Goal: Task Accomplishment & Management: Manage account settings

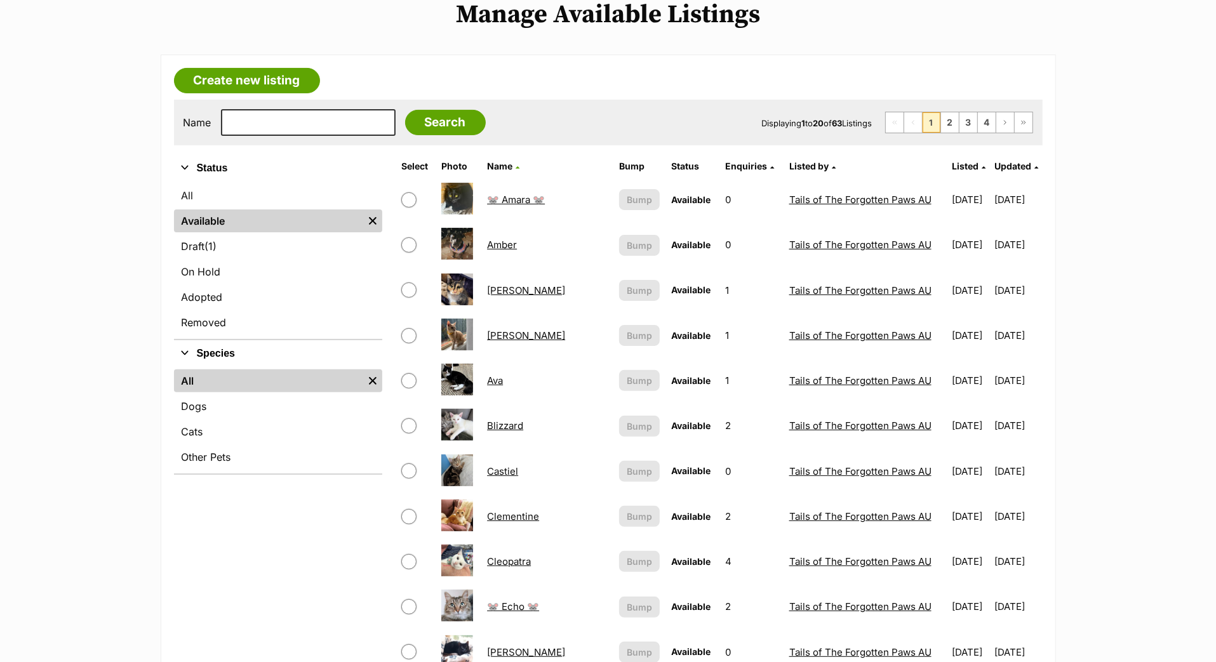
scroll to position [161, 0]
click at [995, 171] on span "Updated" at bounding box center [1013, 166] width 37 height 11
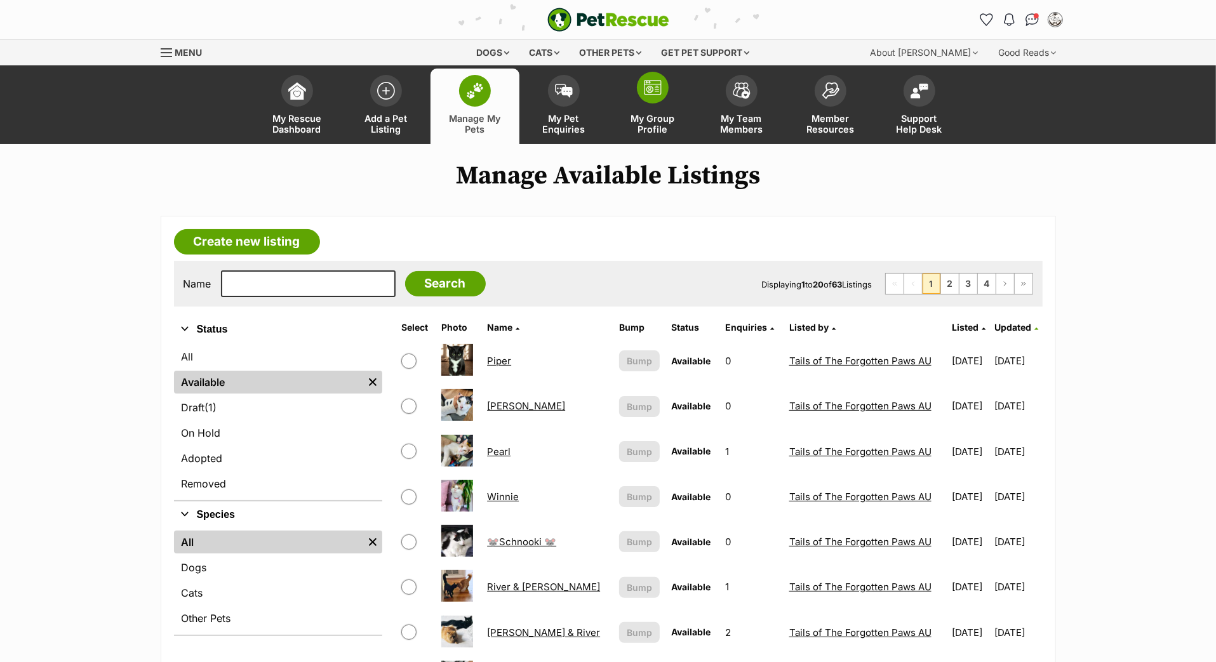
click at [637, 113] on link "My Group Profile" at bounding box center [652, 107] width 89 height 76
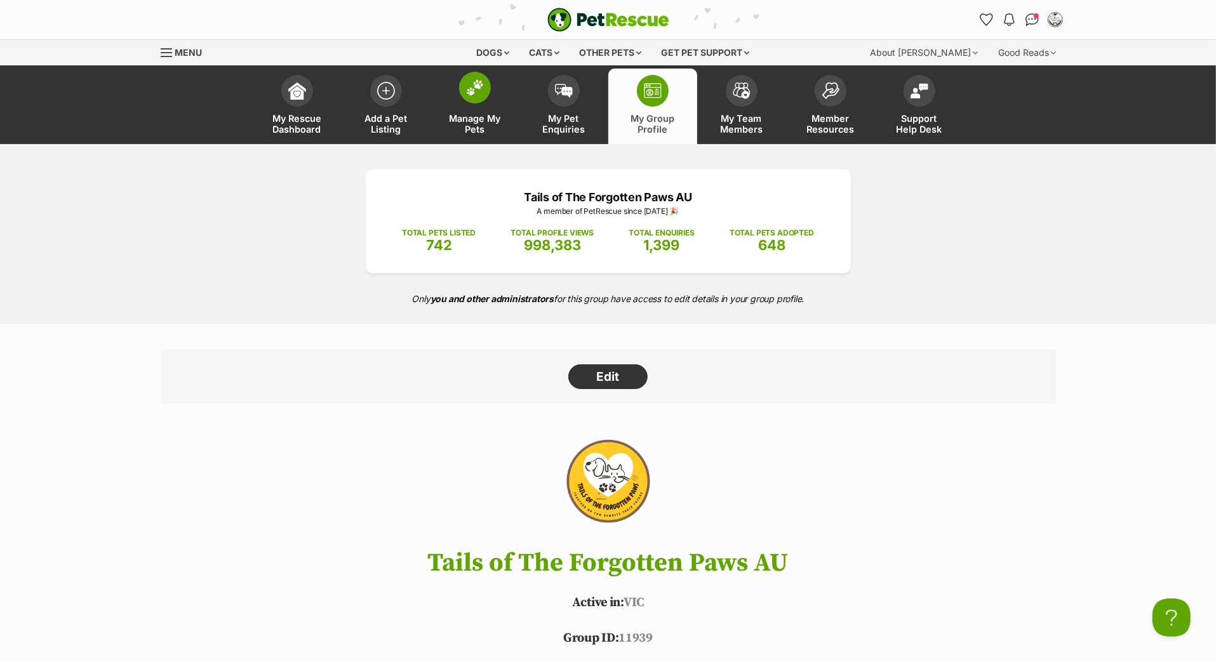
click at [492, 109] on link "Manage My Pets" at bounding box center [475, 107] width 89 height 76
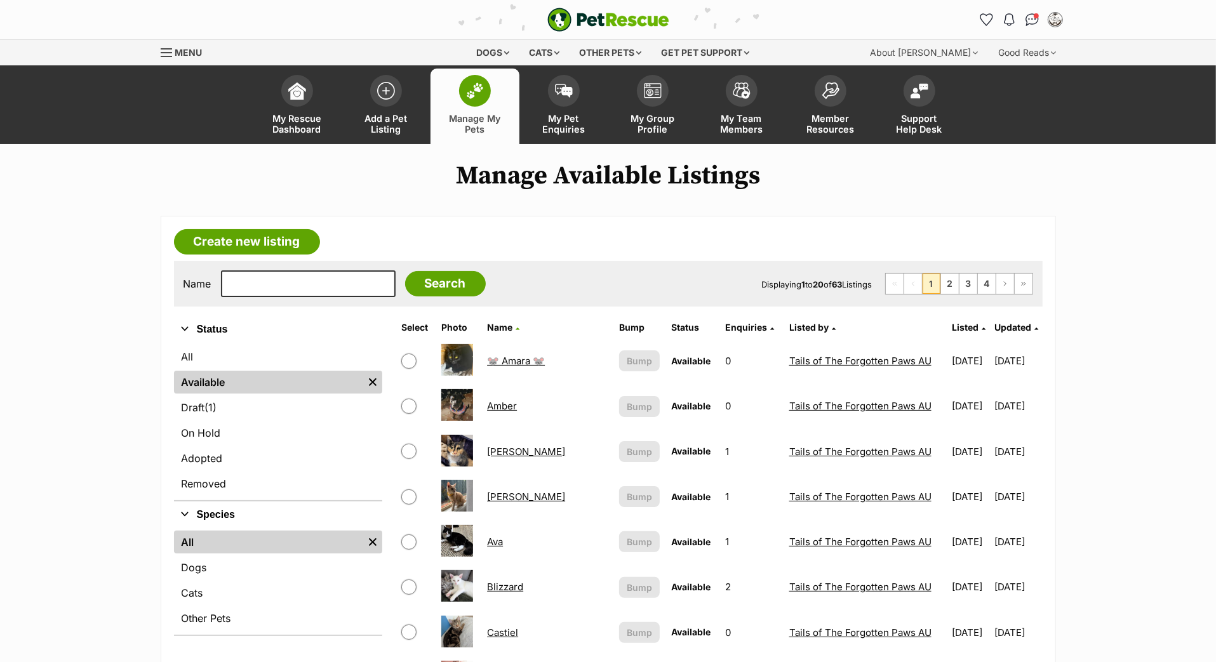
click at [995, 338] on th "Updated" at bounding box center [1018, 328] width 46 height 20
click at [995, 333] on span "Updated" at bounding box center [1013, 327] width 37 height 11
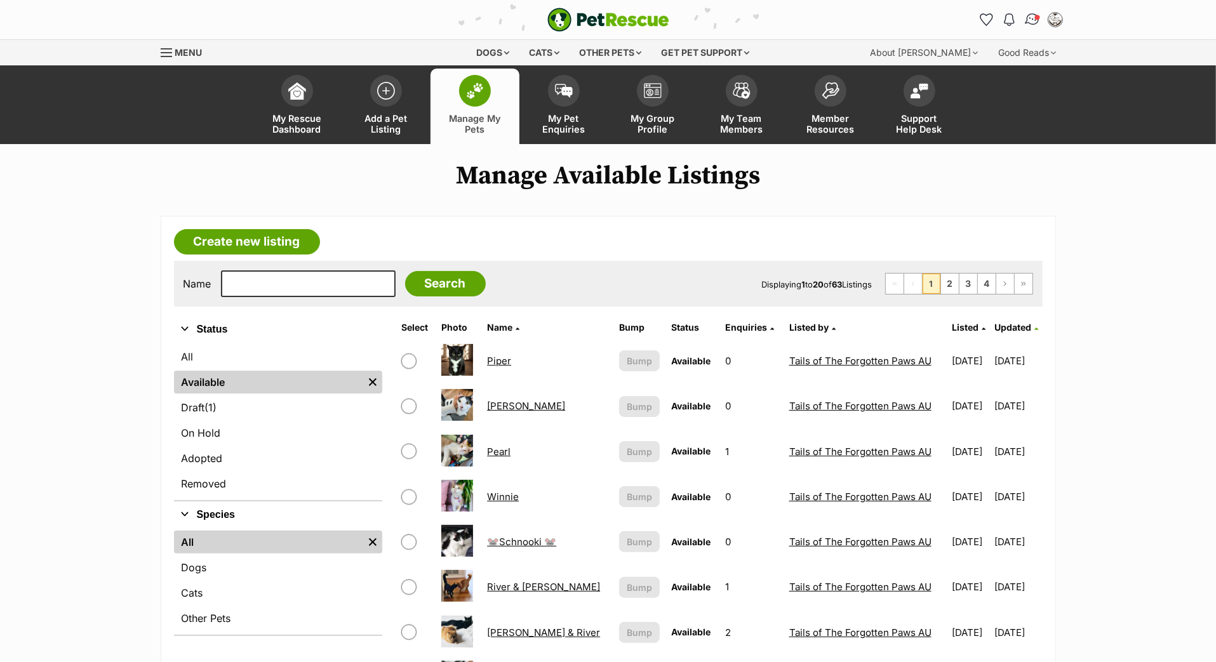
click at [1025, 27] on img "Conversations" at bounding box center [1032, 19] width 17 height 17
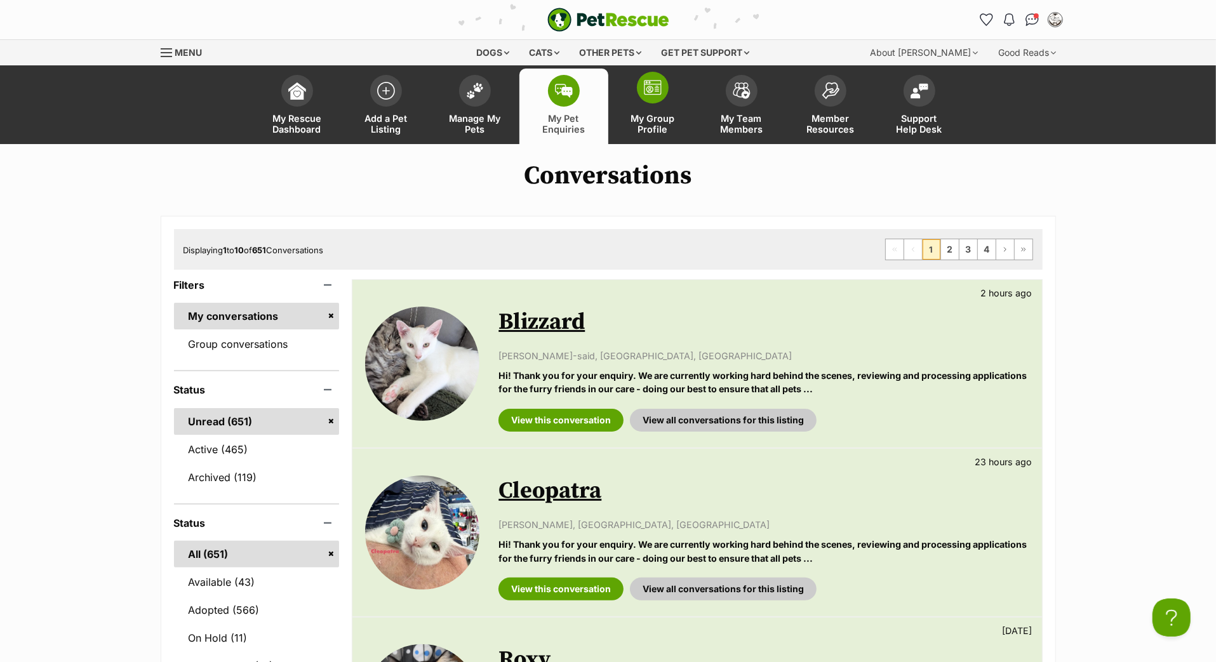
click at [647, 95] on img at bounding box center [653, 87] width 18 height 15
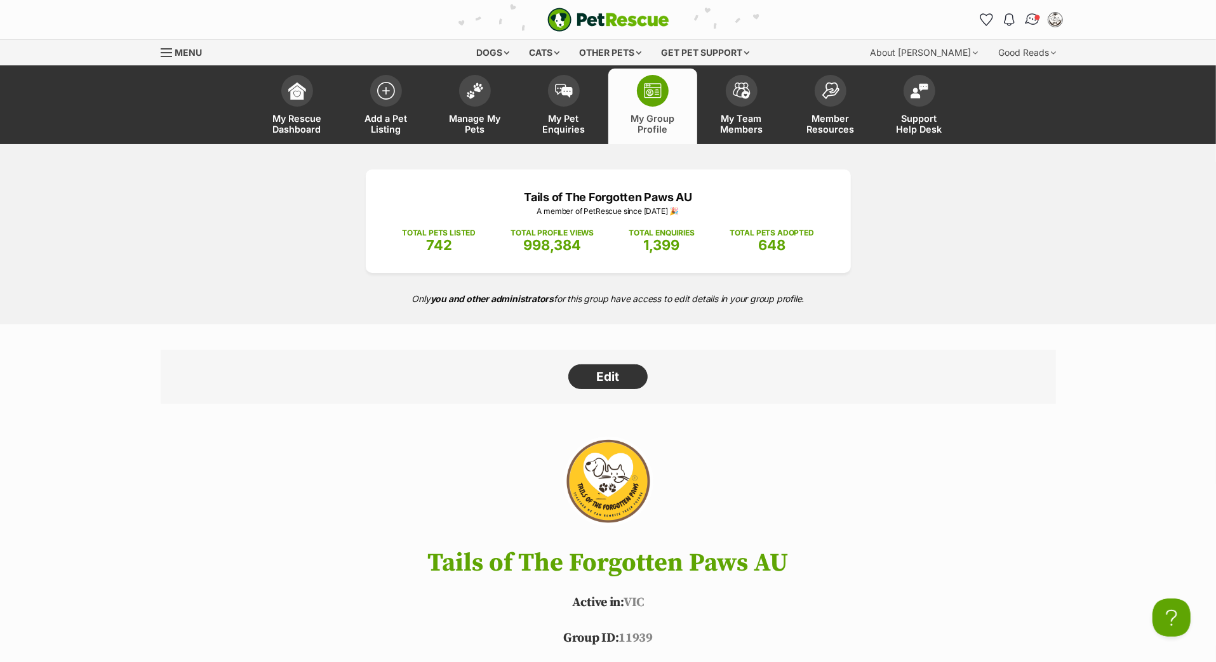
click at [1025, 28] on img "Conversations" at bounding box center [1032, 19] width 17 height 17
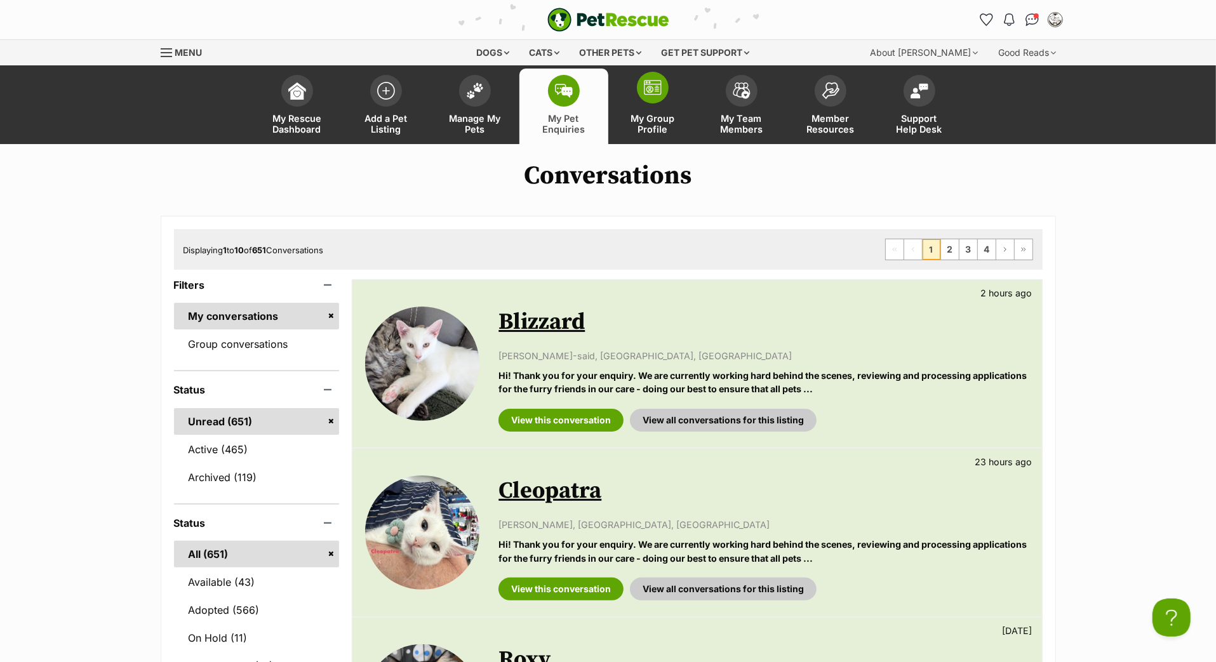
click at [654, 104] on span at bounding box center [653, 88] width 32 height 32
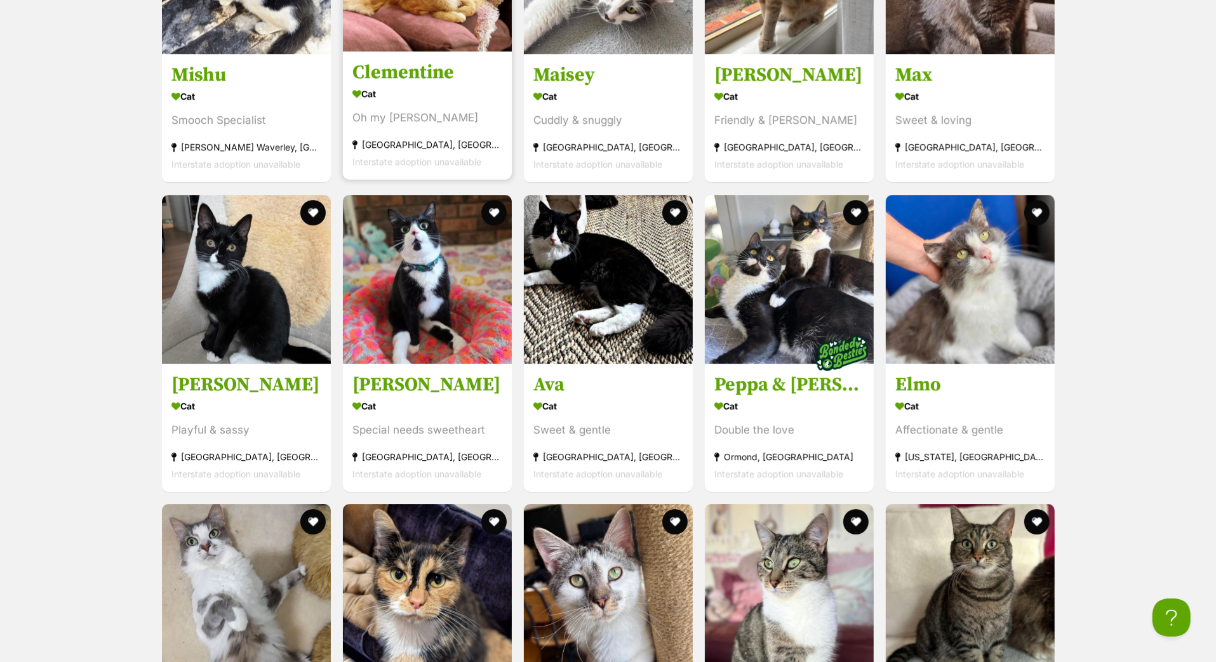
scroll to position [3148, 0]
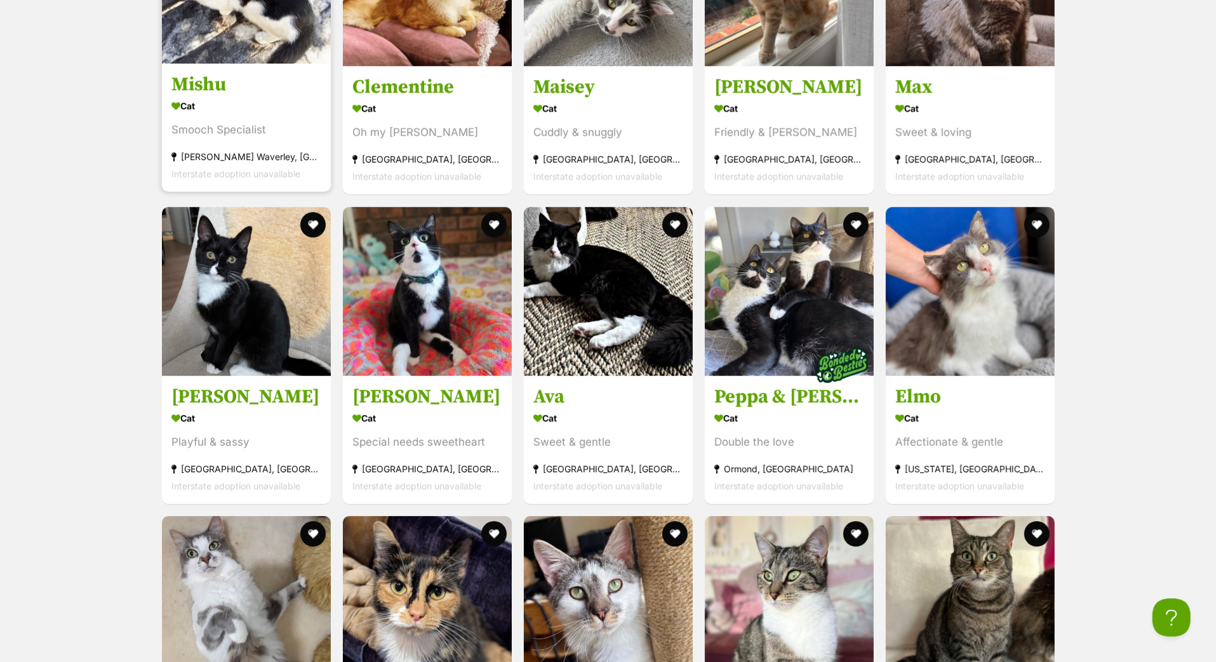
click at [224, 97] on h3 "Mishu" at bounding box center [246, 85] width 150 height 24
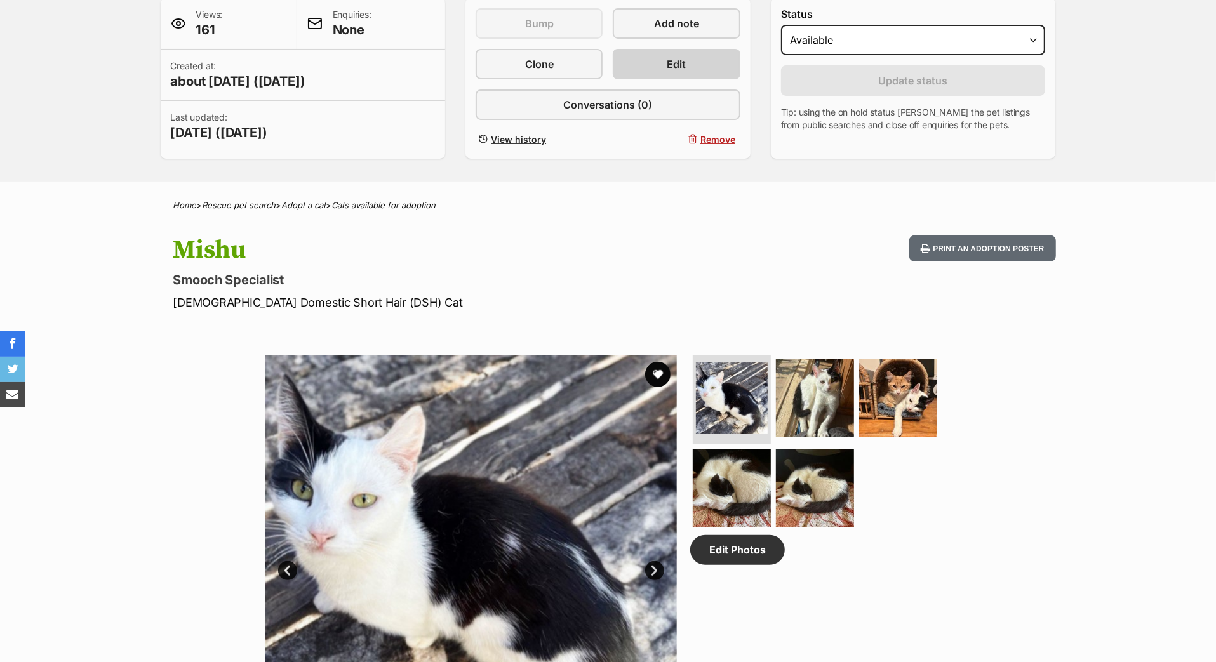
click at [685, 72] on span "Edit" at bounding box center [676, 64] width 19 height 15
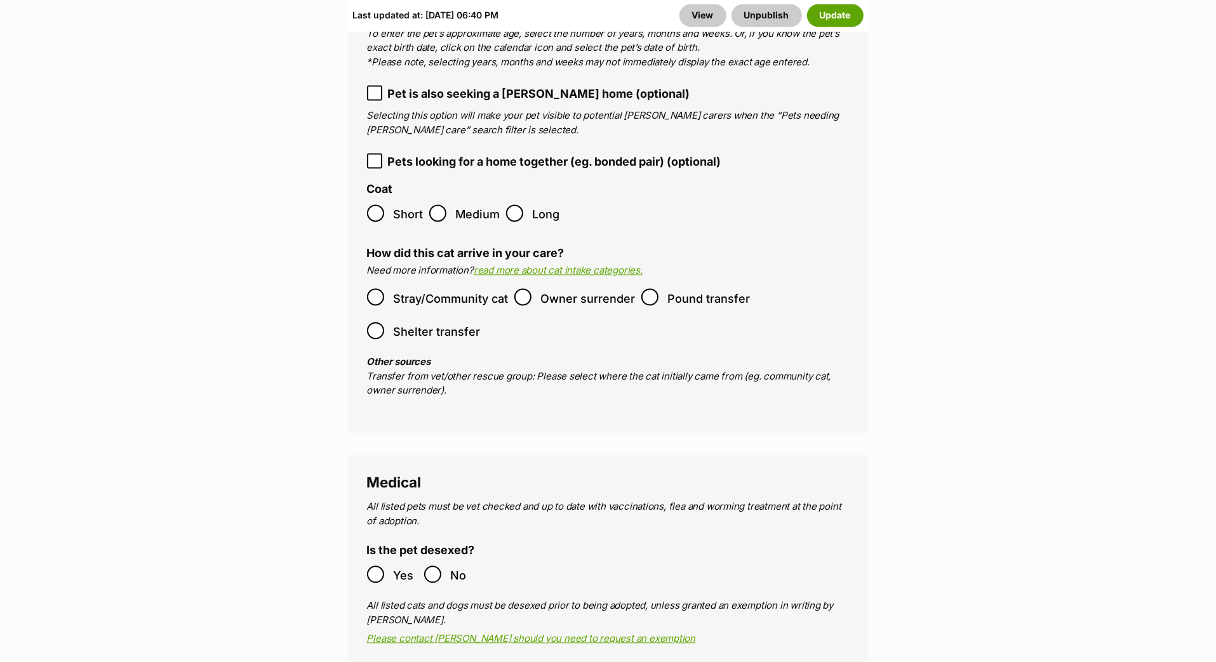
scroll to position [2255, 0]
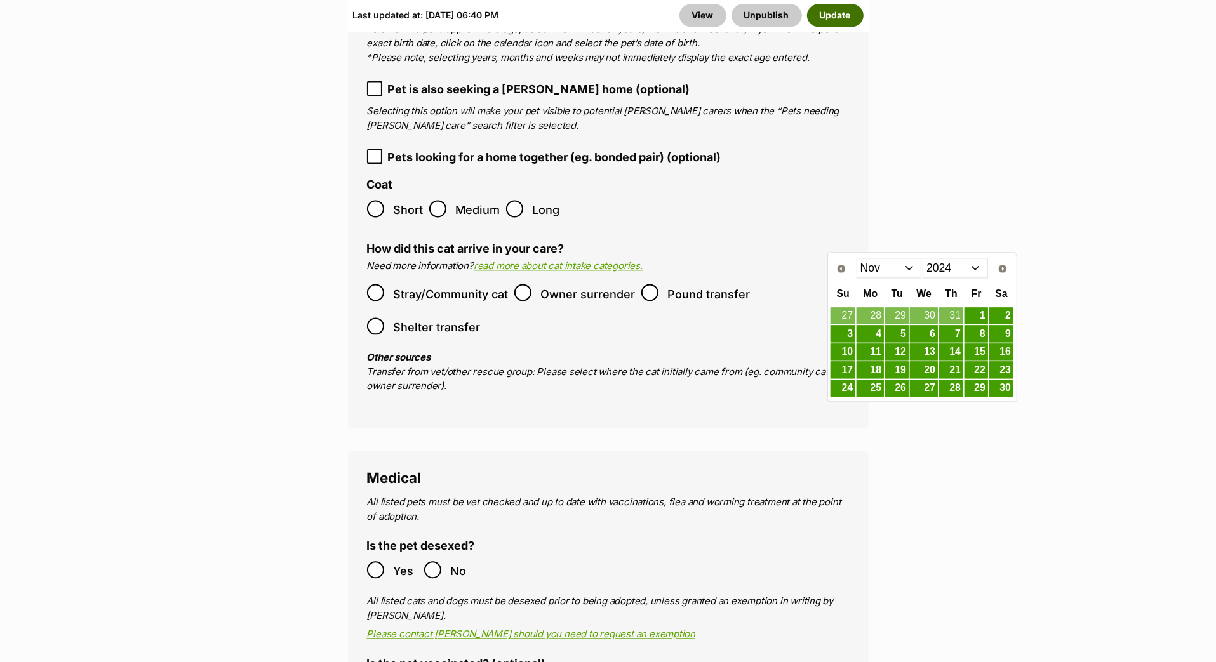
click at [831, 22] on button "Update" at bounding box center [835, 15] width 57 height 23
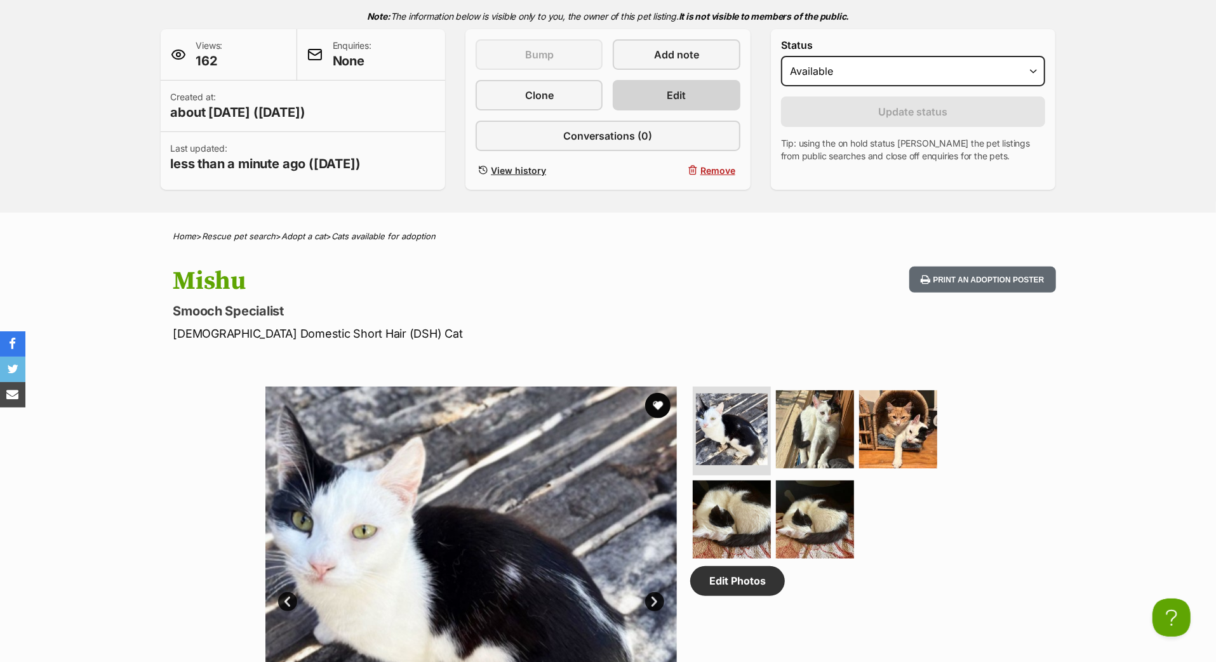
scroll to position [155, 0]
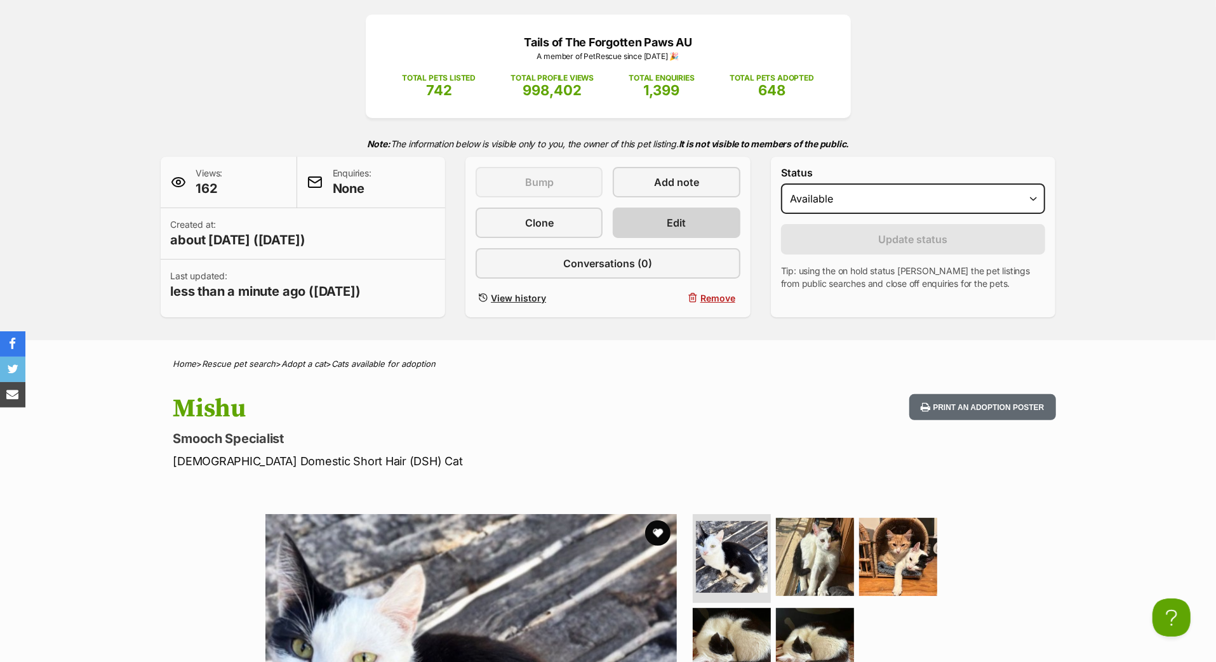
click at [728, 238] on link "Edit" at bounding box center [676, 223] width 127 height 30
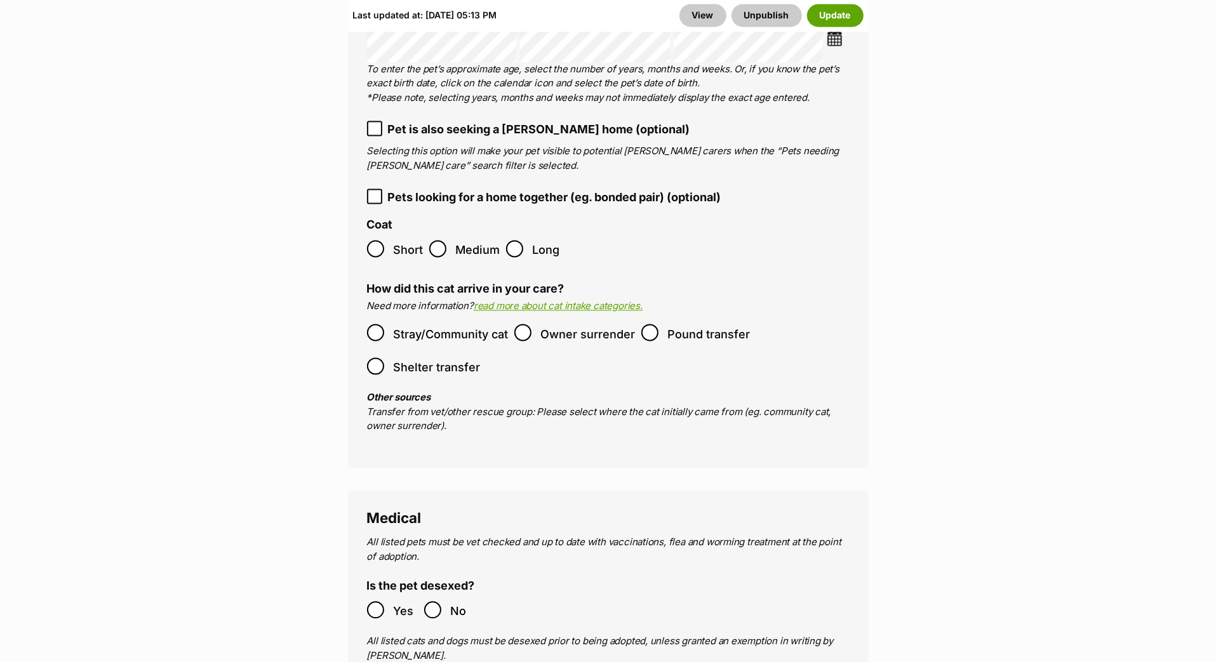
scroll to position [2218, 0]
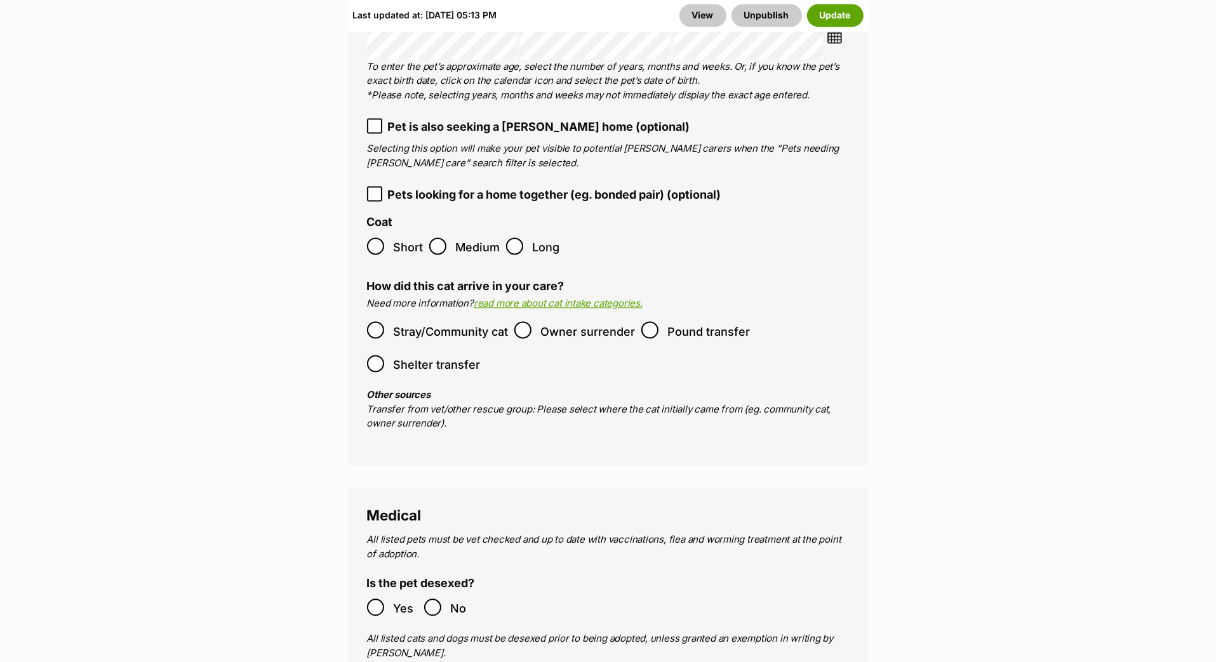
click at [841, 43] on img at bounding box center [835, 35] width 16 height 16
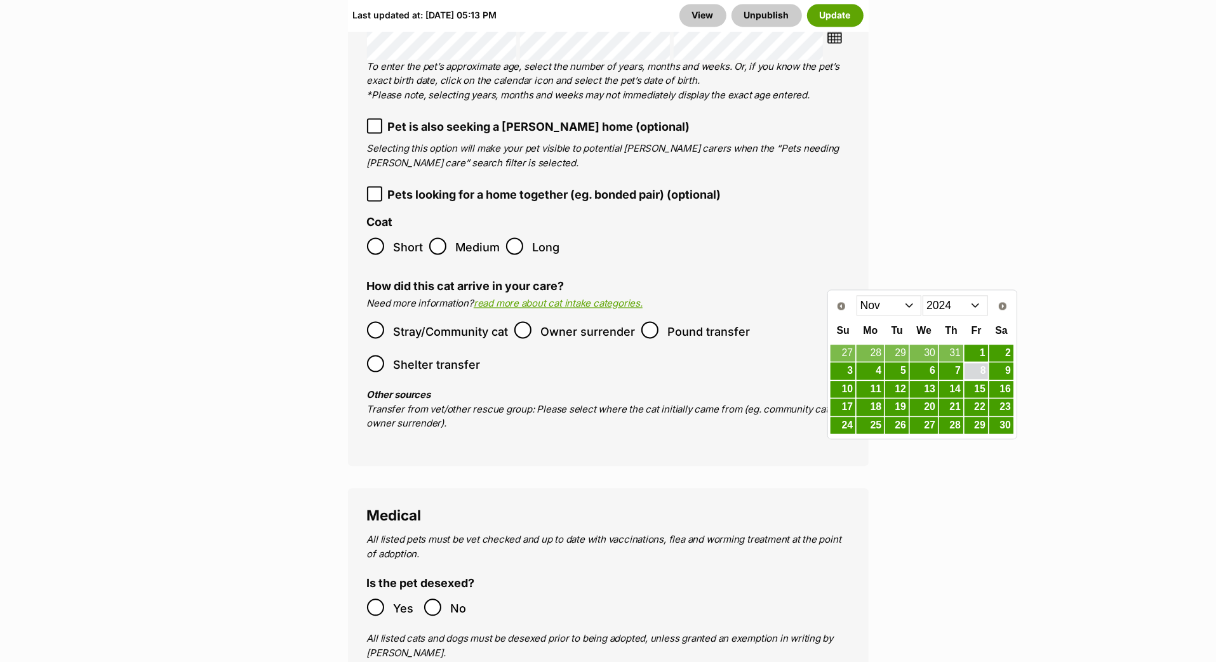
click at [988, 379] on link "8" at bounding box center [976, 371] width 23 height 16
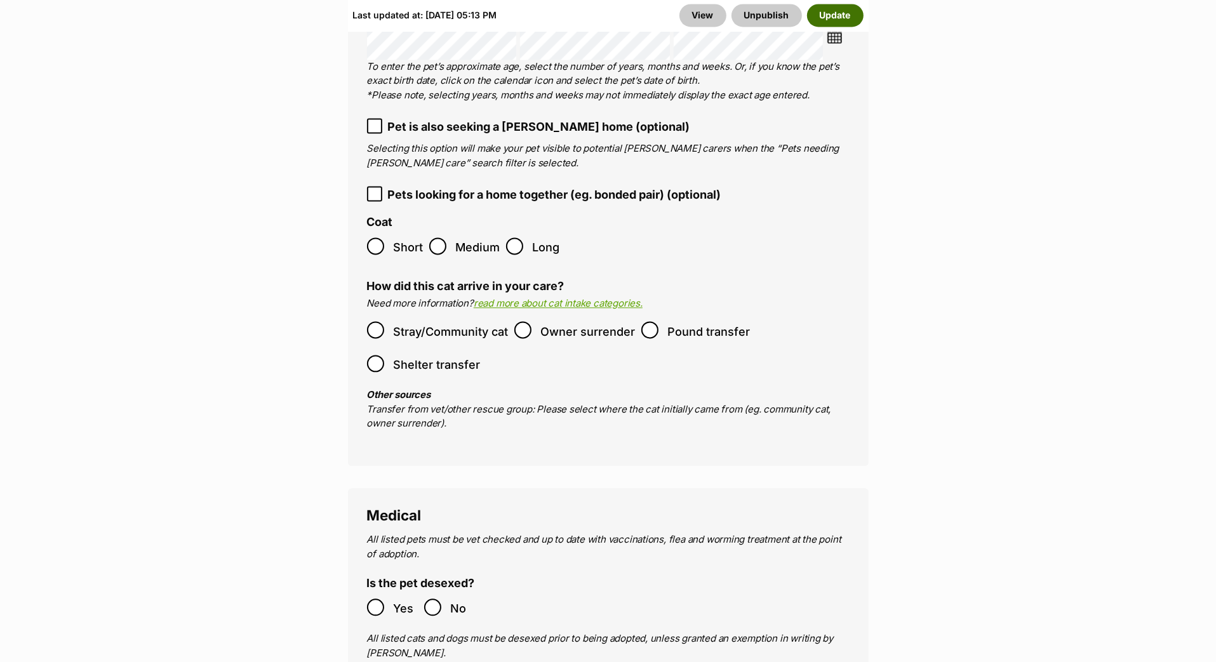
click at [827, 27] on button "Update" at bounding box center [835, 15] width 57 height 23
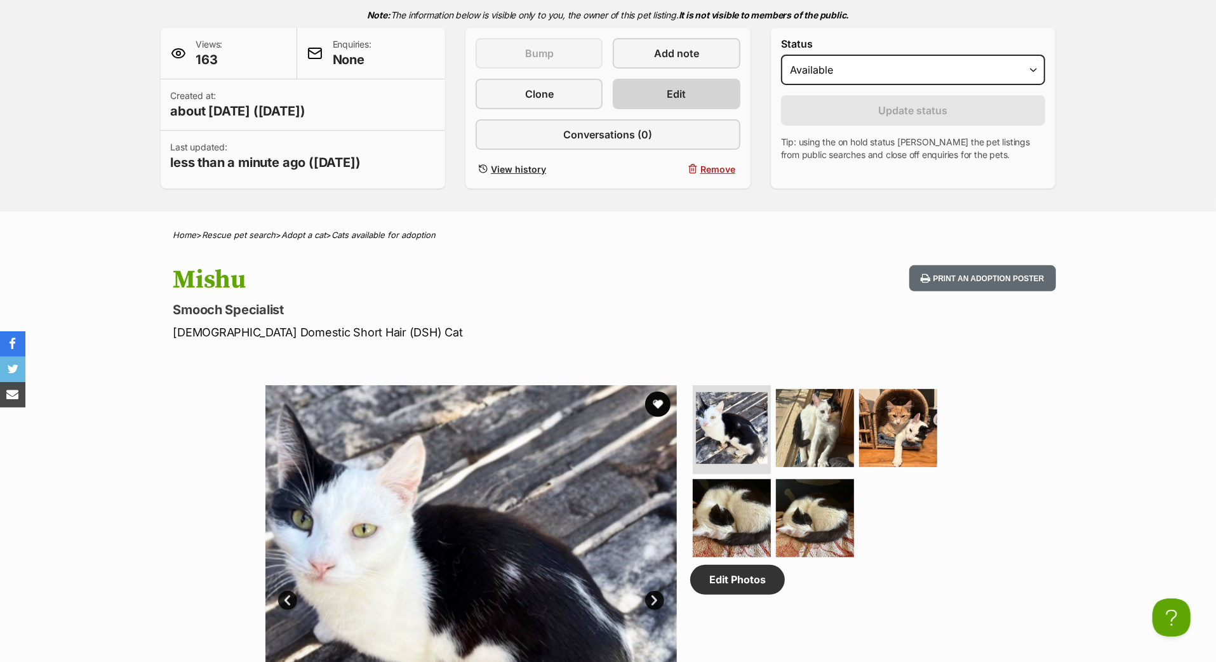
click at [709, 109] on link "Edit" at bounding box center [676, 94] width 127 height 30
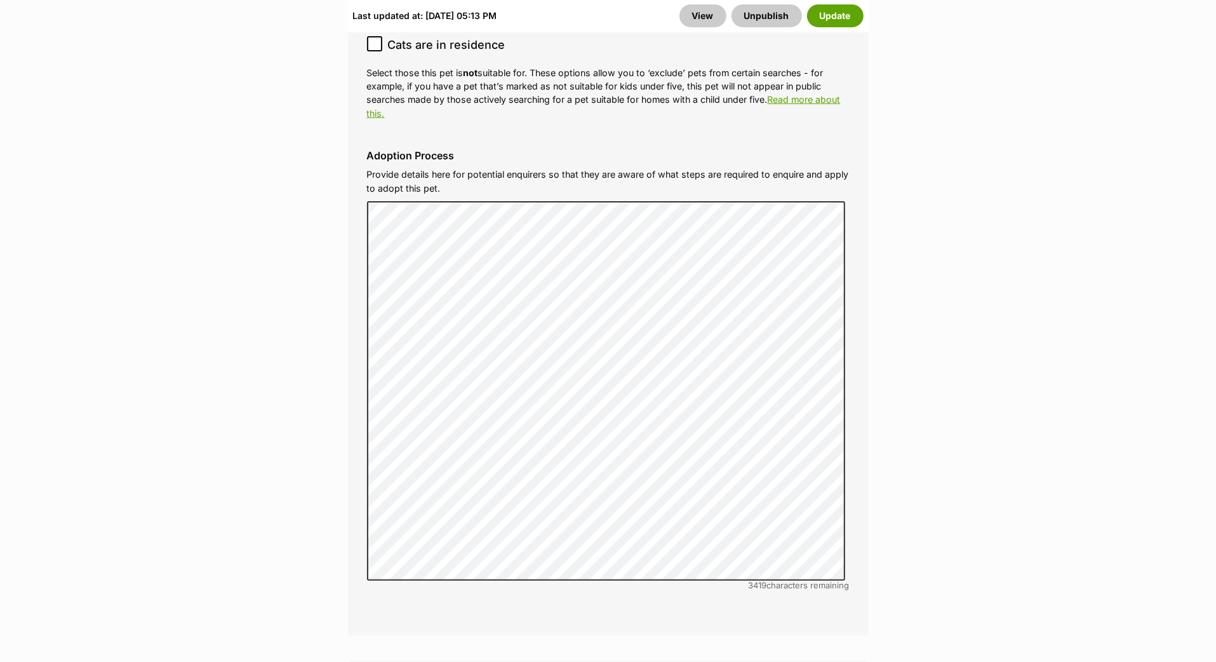
scroll to position [4193, 0]
click at [847, 25] on button "Update" at bounding box center [835, 15] width 57 height 23
